Goal: Use online tool/utility: Utilize a website feature to perform a specific function

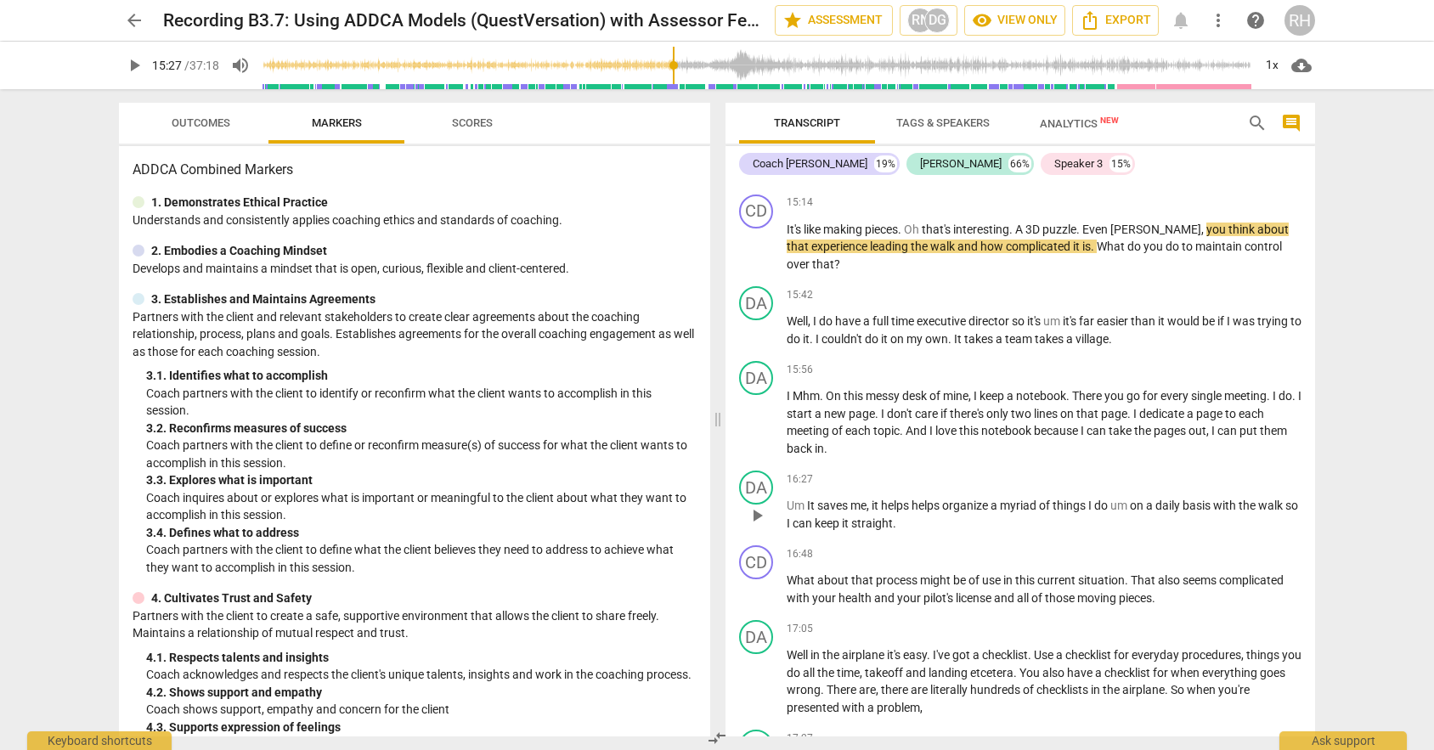
scroll to position [5229, 0]
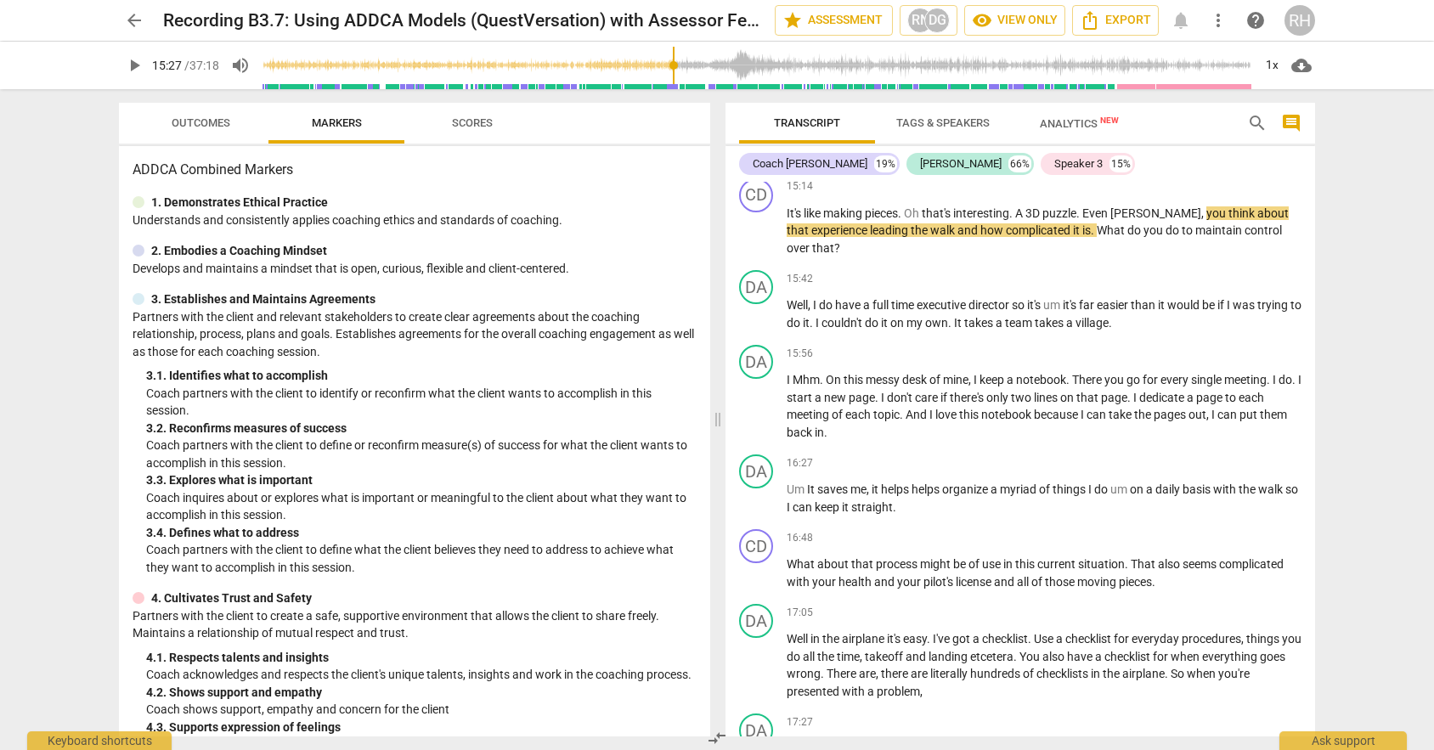
type input "927"
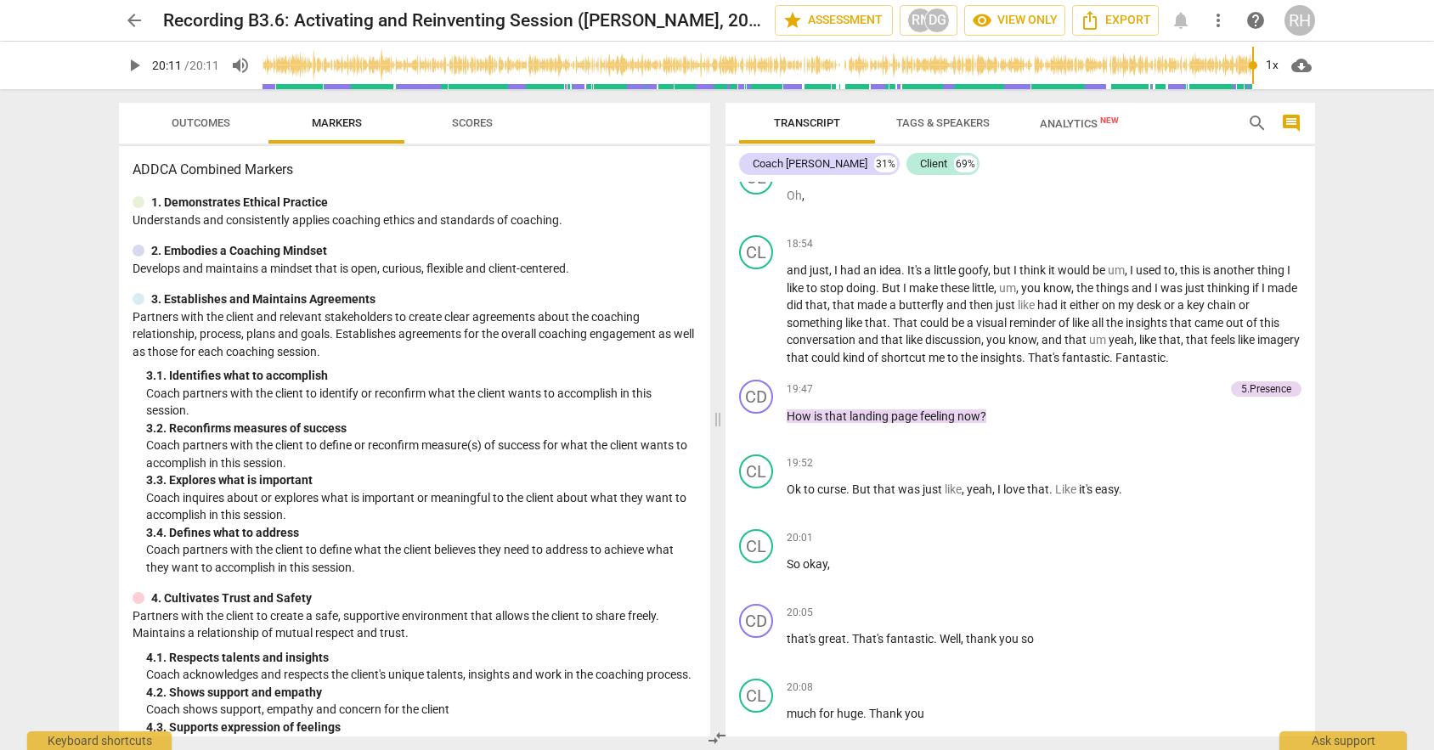
scroll to position [5875, 0]
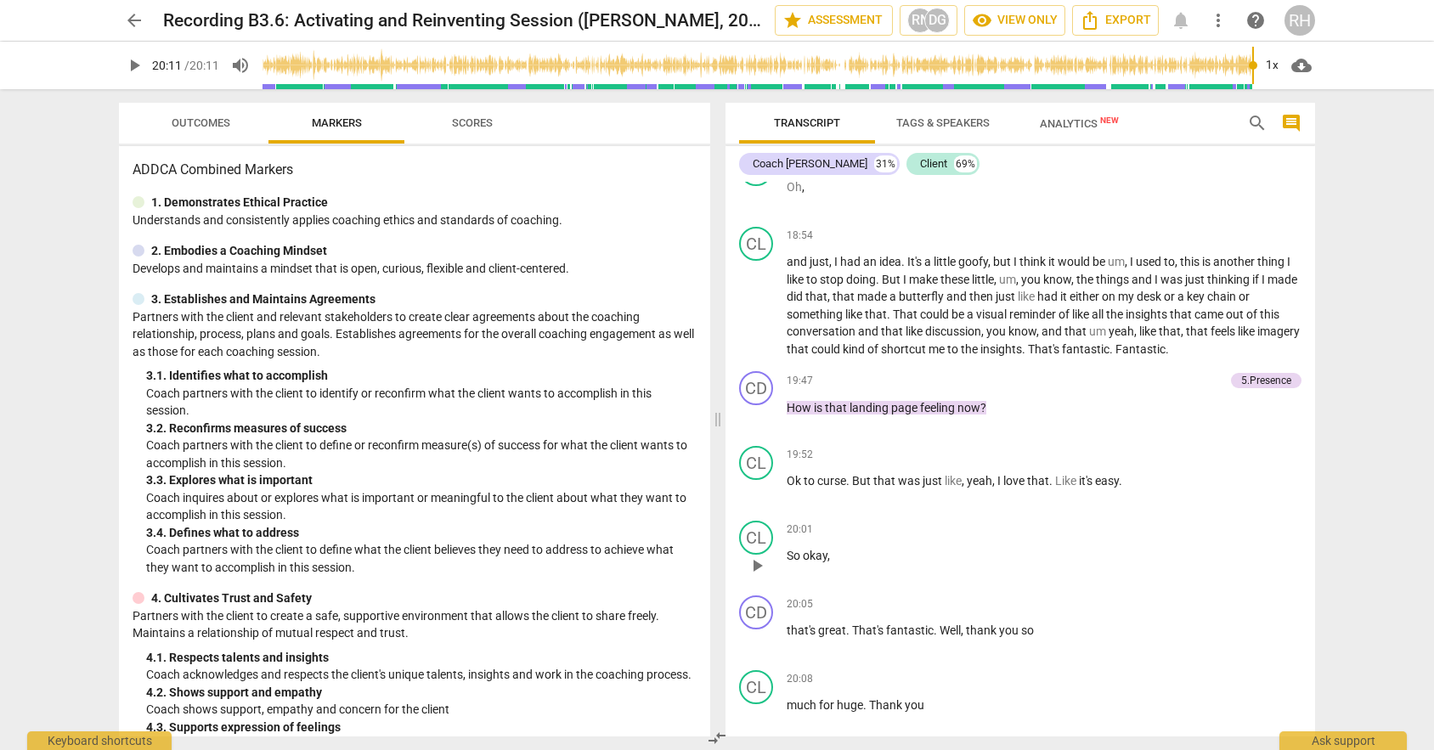
type input "1211"
